Goal: Find specific page/section: Locate a particular part of the current website

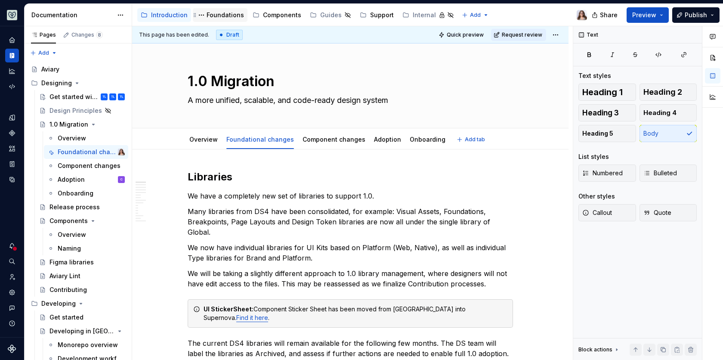
type textarea "*"
click at [10, 131] on icon "Components" at bounding box center [12, 133] width 8 height 8
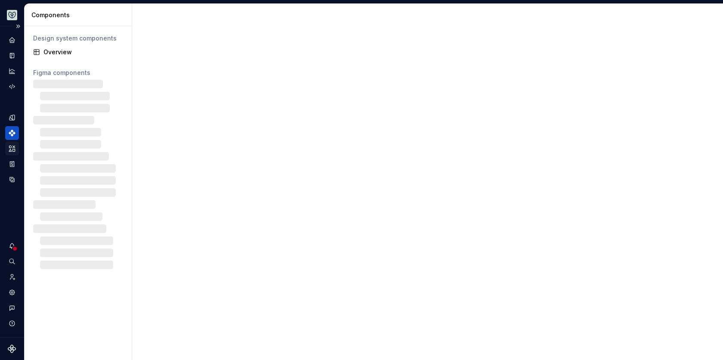
click at [15, 148] on icon "Assets" at bounding box center [12, 149] width 8 height 8
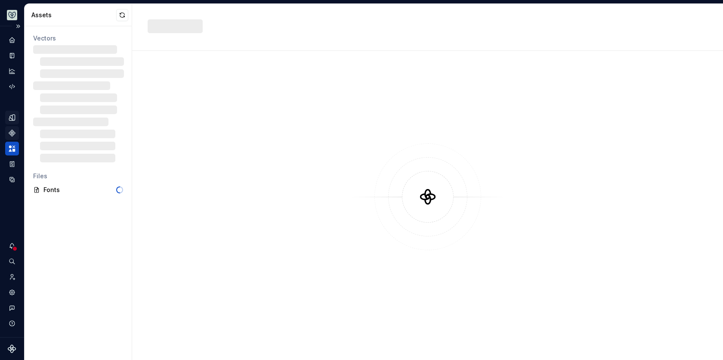
click at [14, 115] on icon "Design tokens" at bounding box center [13, 117] width 3 height 6
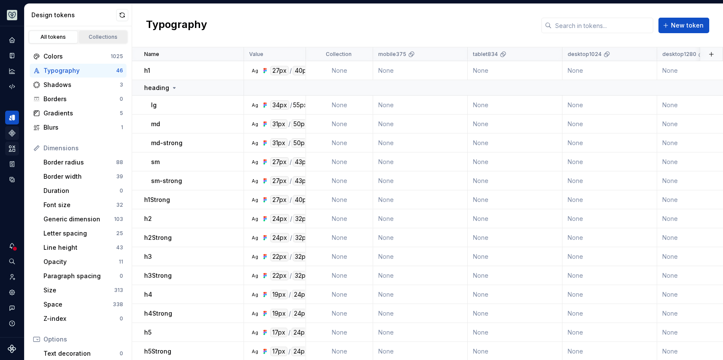
click at [99, 39] on div "Collections" at bounding box center [103, 37] width 43 height 7
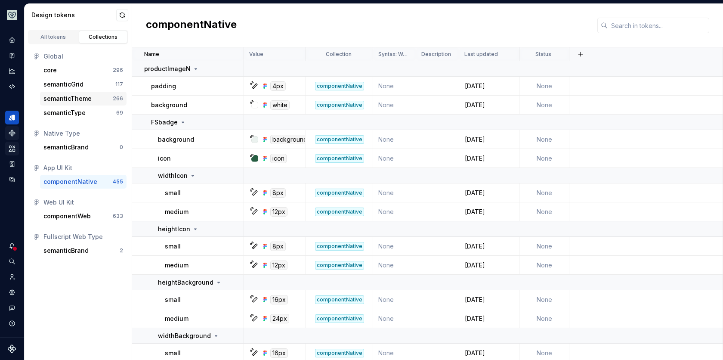
click at [80, 101] on div "semanticTheme" at bounding box center [67, 98] width 48 height 9
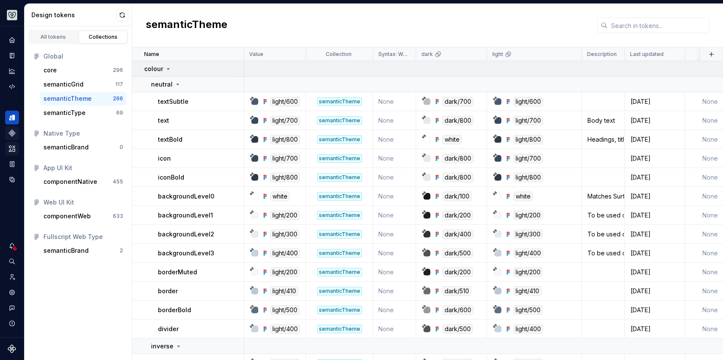
click at [168, 71] on icon at bounding box center [168, 68] width 7 height 7
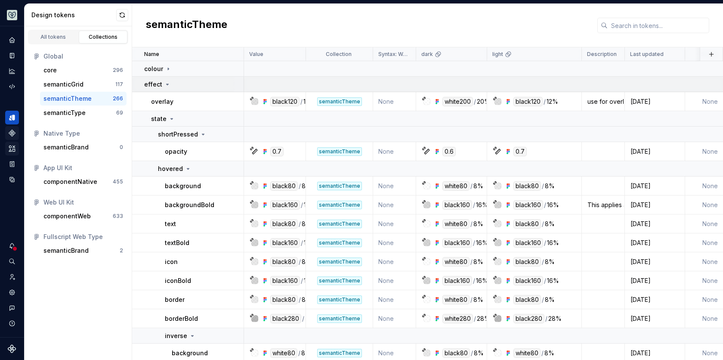
click at [166, 84] on icon at bounding box center [167, 84] width 2 height 1
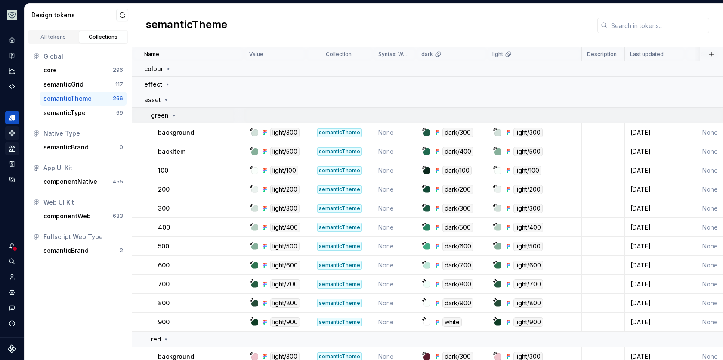
click at [174, 117] on icon at bounding box center [173, 115] width 7 height 7
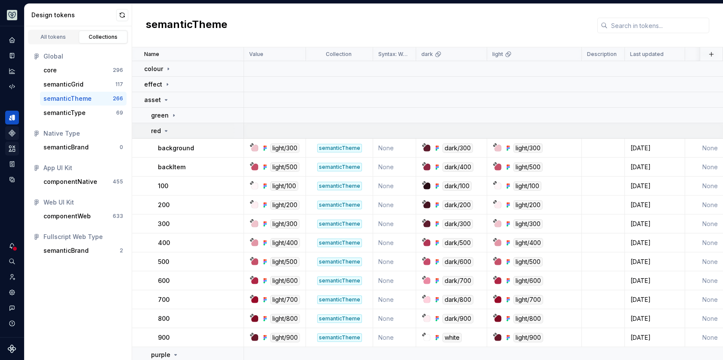
click at [166, 132] on icon at bounding box center [166, 130] width 7 height 7
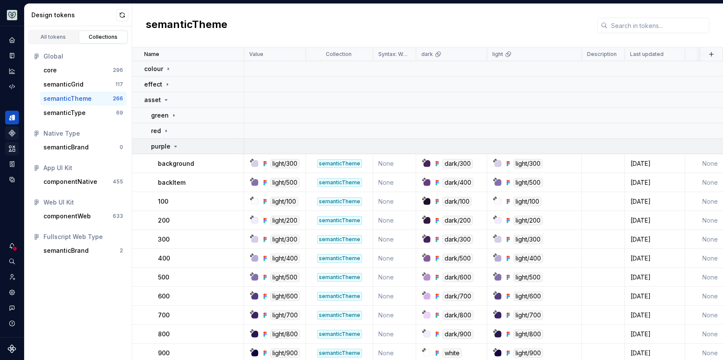
click at [175, 145] on icon at bounding box center [175, 146] width 7 height 7
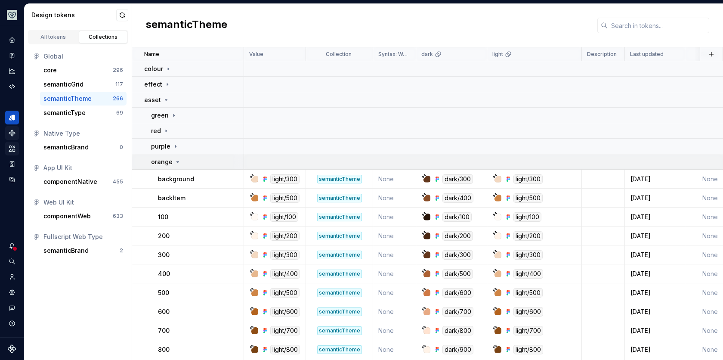
click at [177, 161] on icon at bounding box center [177, 161] width 7 height 7
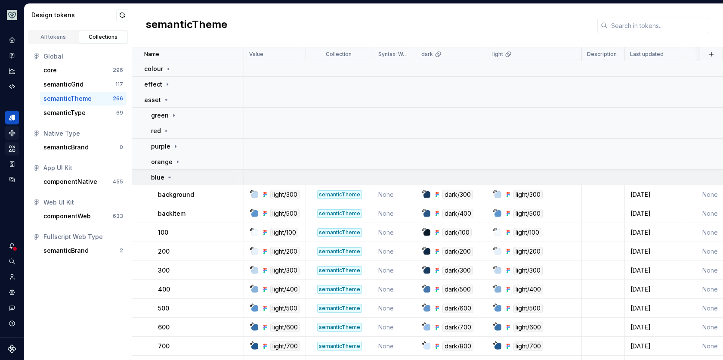
click at [167, 177] on icon at bounding box center [169, 177] width 7 height 7
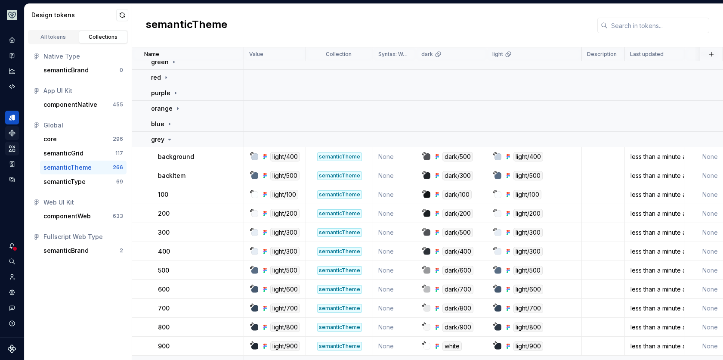
scroll to position [65, 0]
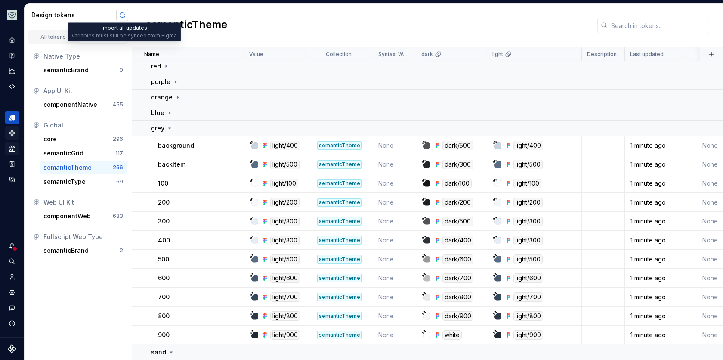
click at [123, 13] on button "button" at bounding box center [122, 15] width 12 height 12
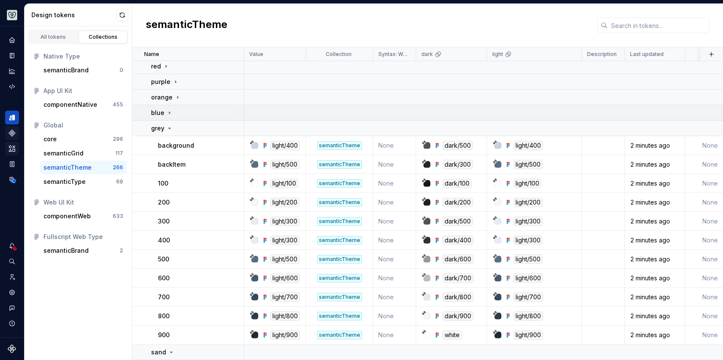
click at [169, 112] on icon at bounding box center [169, 112] width 7 height 7
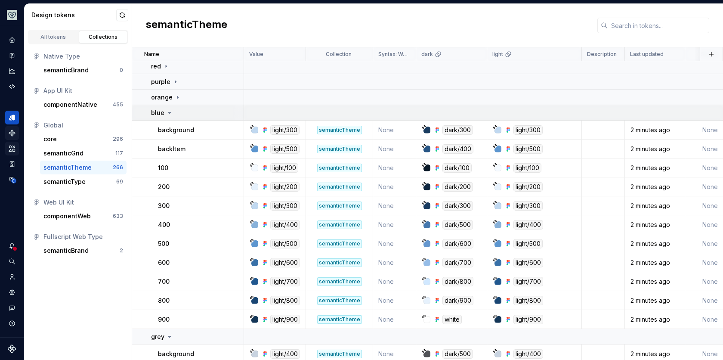
click at [169, 112] on icon at bounding box center [169, 112] width 7 height 7
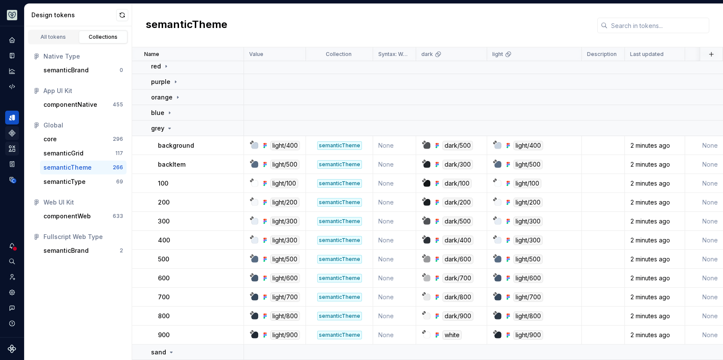
click at [263, 19] on div "semanticTheme" at bounding box center [427, 25] width 591 height 43
click at [123, 15] on button "button" at bounding box center [122, 15] width 12 height 12
click at [251, 36] on div "semanticTheme" at bounding box center [427, 25] width 591 height 43
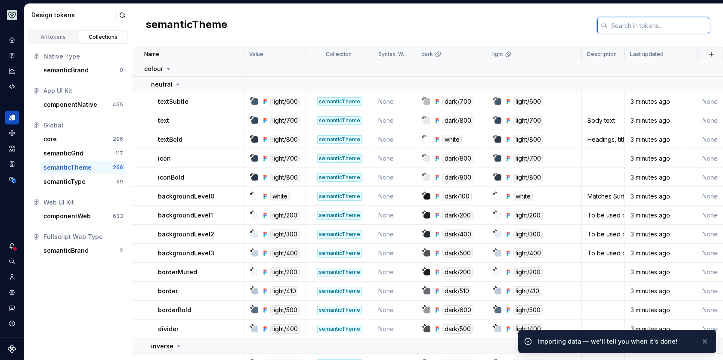
click at [628, 19] on input "text" at bounding box center [658, 25] width 102 height 15
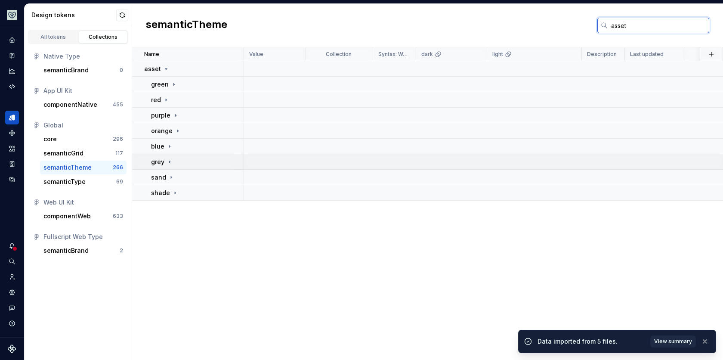
type input "asset"
click at [170, 163] on icon at bounding box center [169, 161] width 7 height 7
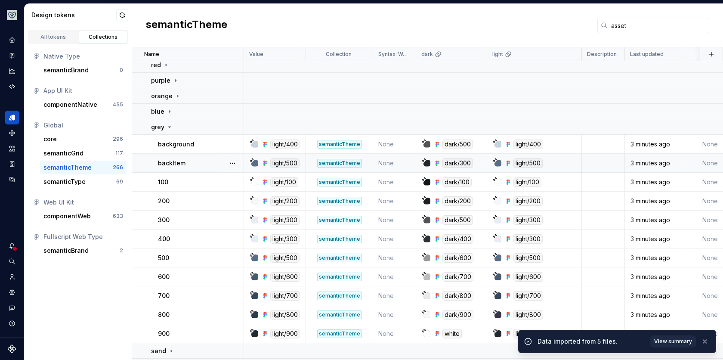
scroll to position [40, 0]
